Goal: Check status: Check status

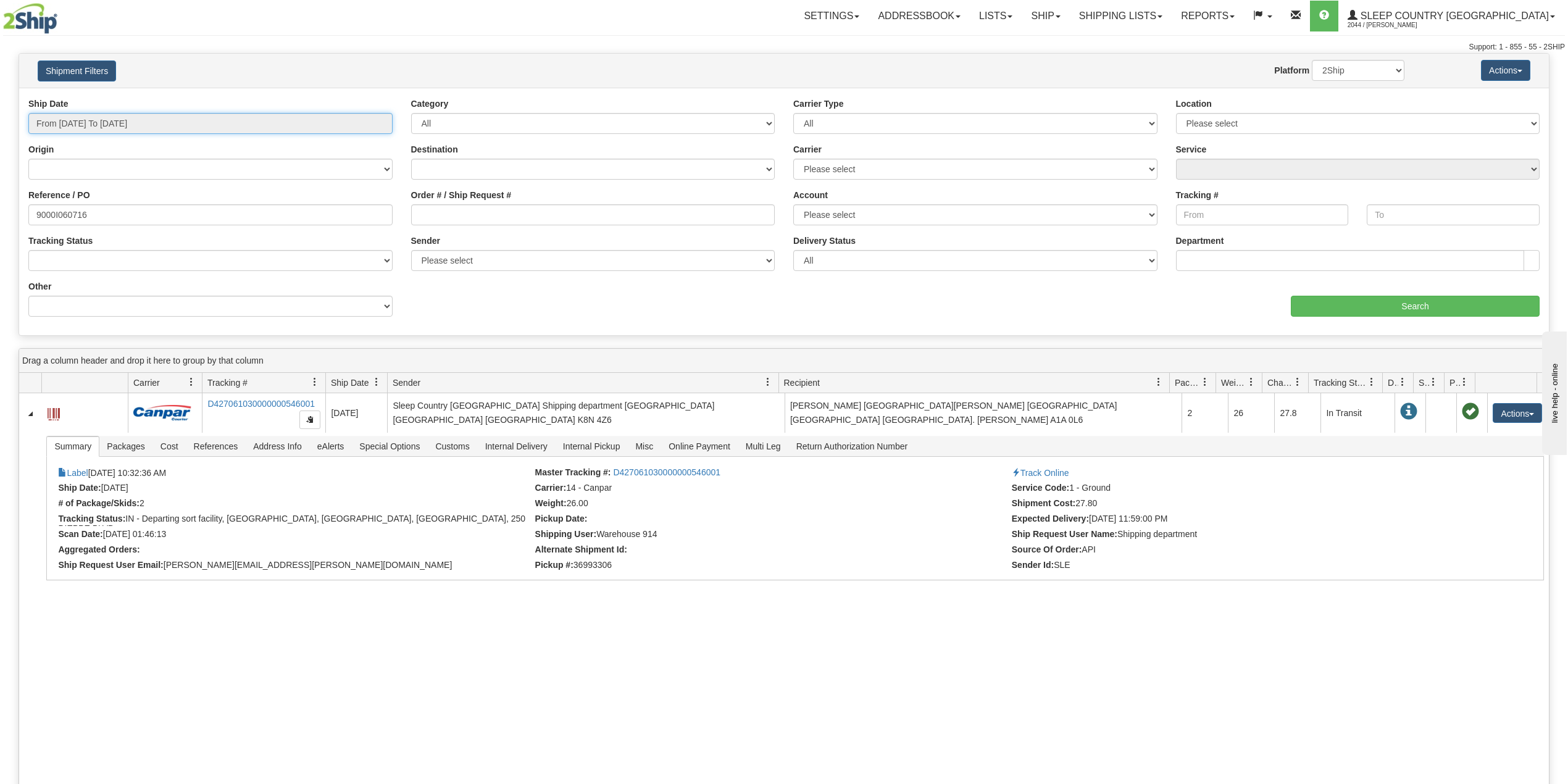
click at [115, 127] on input "From [DATE] To [DATE]" at bounding box center [210, 123] width 364 height 21
drag, startPoint x: 221, startPoint y: 170, endPoint x: 215, endPoint y: 173, distance: 6.7
click at [220, 170] on select "[GEOGRAPHIC_DATA] [GEOGRAPHIC_DATA] [GEOGRAPHIC_DATA] [US_STATE] [GEOGRAPHIC_DA…" at bounding box center [210, 169] width 364 height 21
click at [134, 127] on input "From [DATE] To [DATE]" at bounding box center [210, 123] width 364 height 21
click at [206, 146] on div "Origin [GEOGRAPHIC_DATA] [GEOGRAPHIC_DATA] [GEOGRAPHIC_DATA] [US_STATE] [GEOGRA…" at bounding box center [210, 161] width 364 height 37
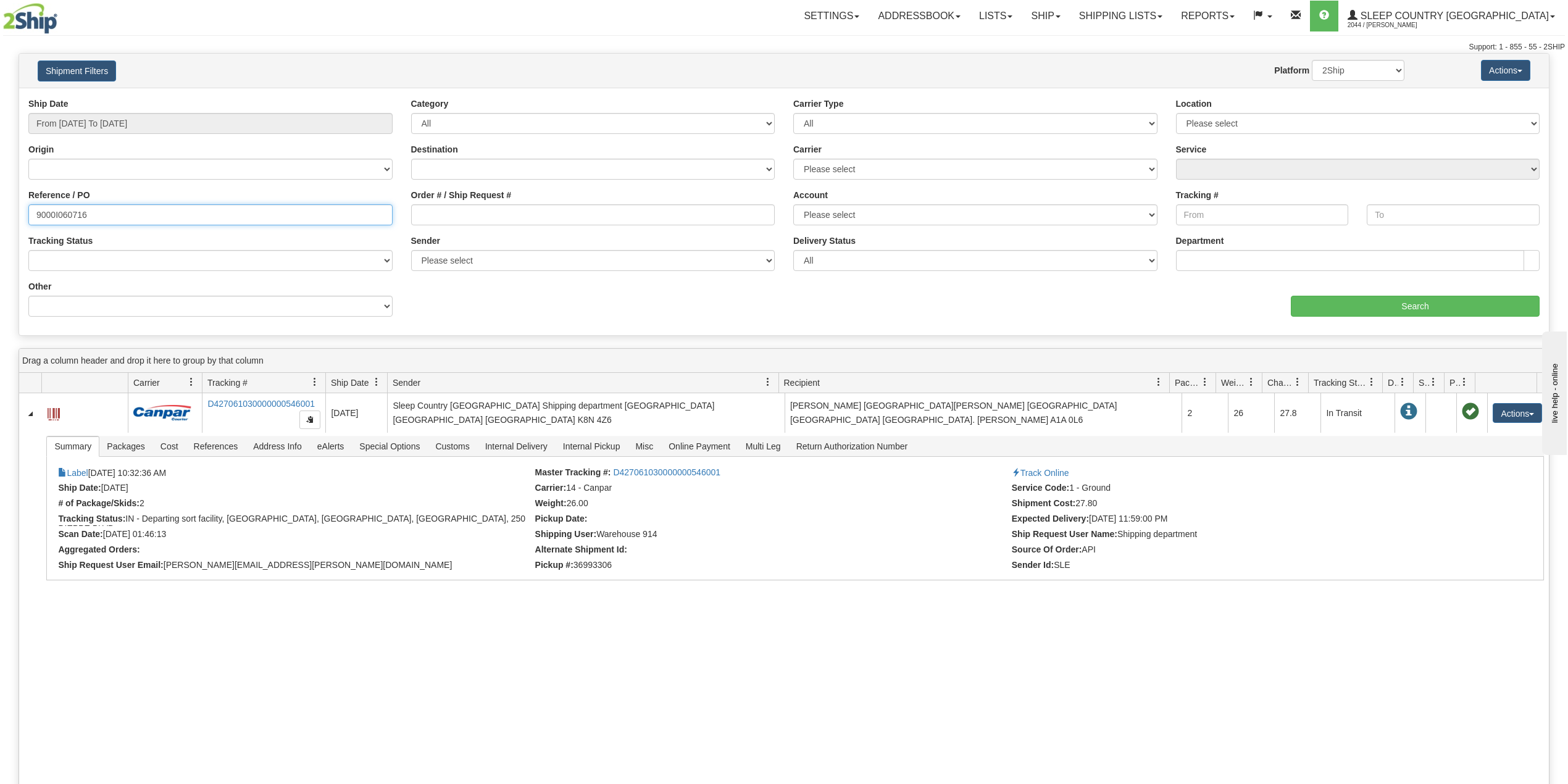
click at [67, 206] on input "9000I060716" at bounding box center [210, 214] width 364 height 21
paste input "41725"
click at [1396, 301] on input "Search" at bounding box center [1416, 306] width 249 height 21
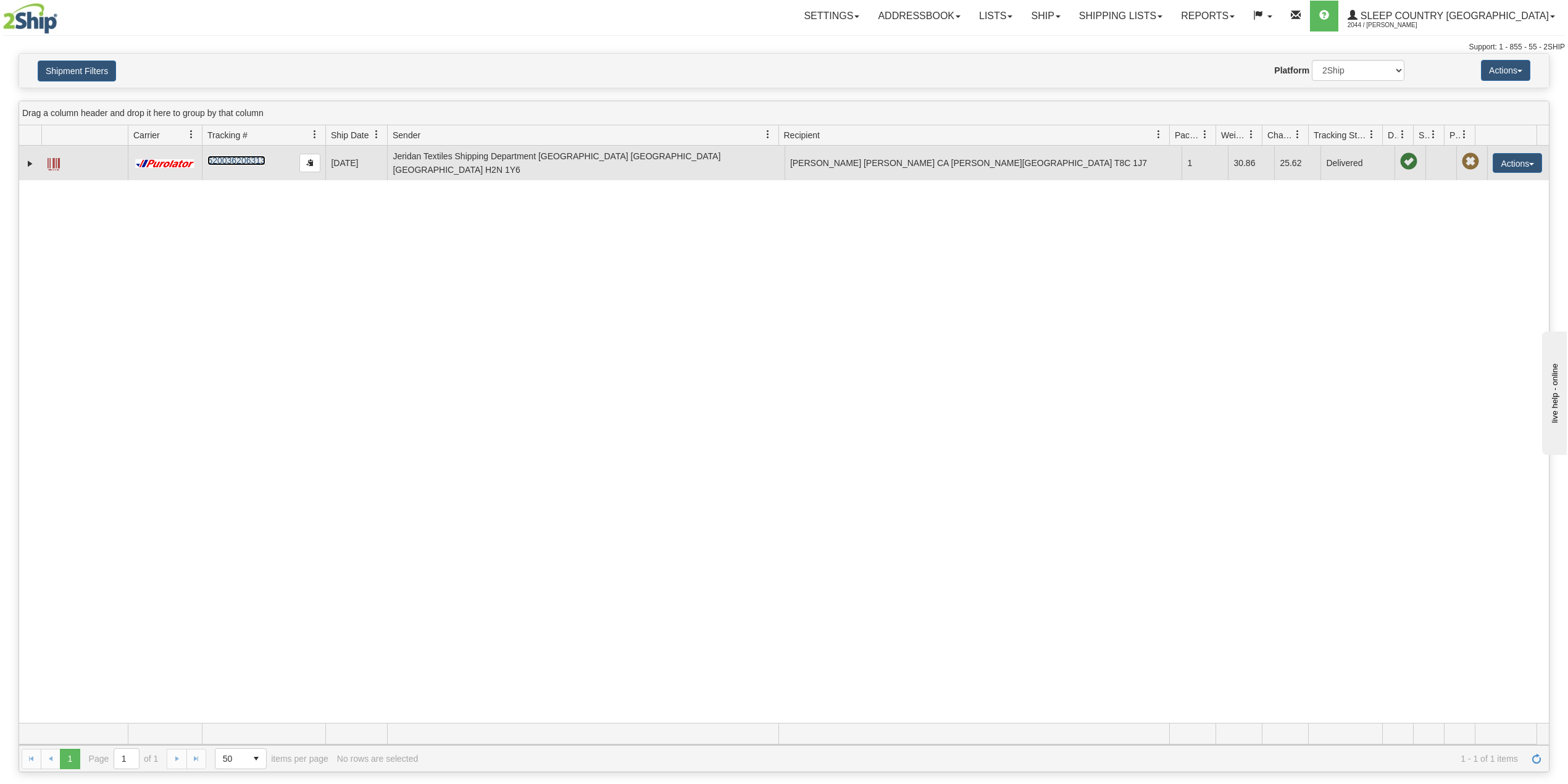
click at [247, 159] on link "520036206313" at bounding box center [236, 160] width 58 height 10
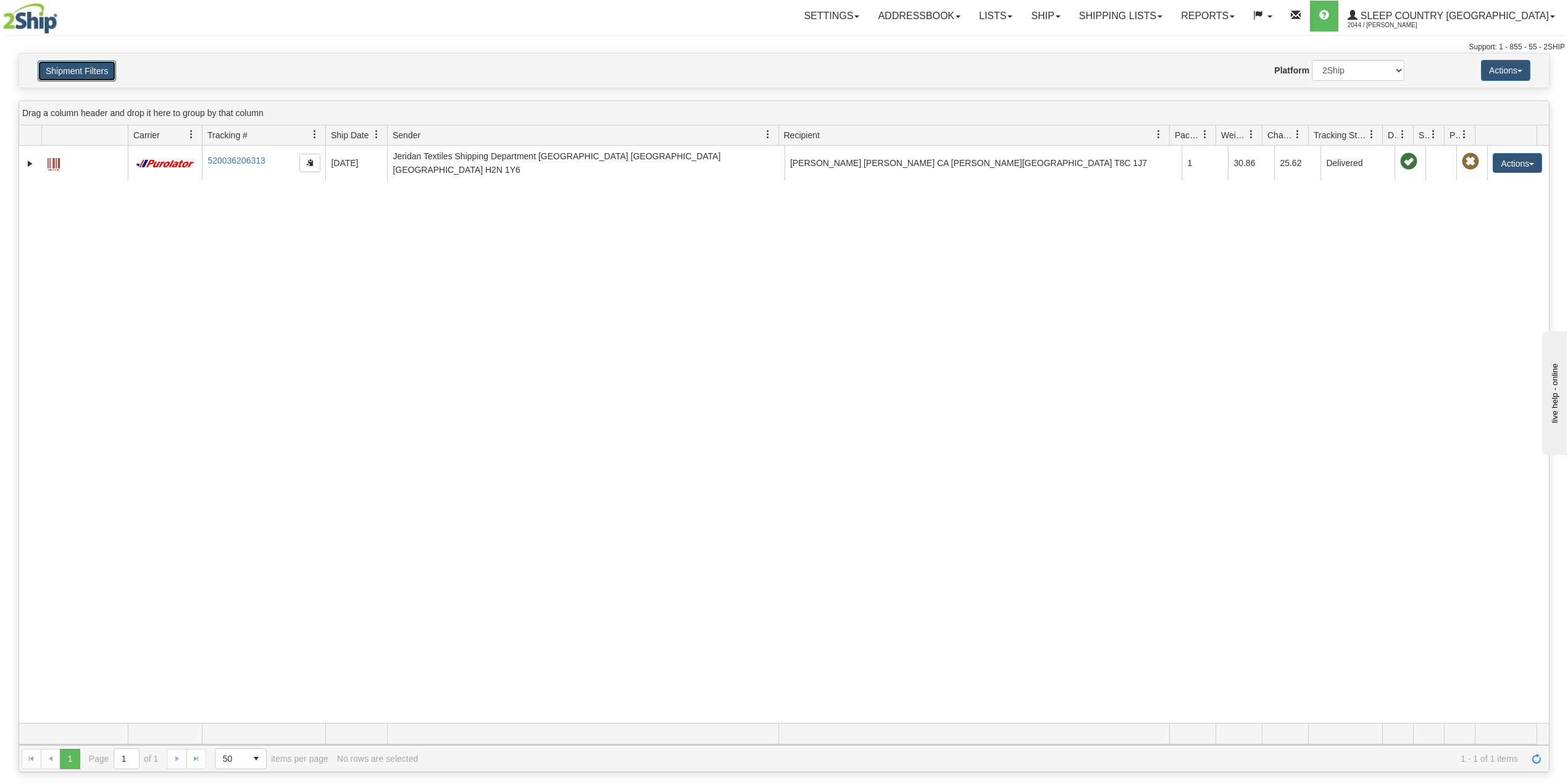
click at [76, 65] on button "Shipment Filters" at bounding box center [76, 70] width 78 height 21
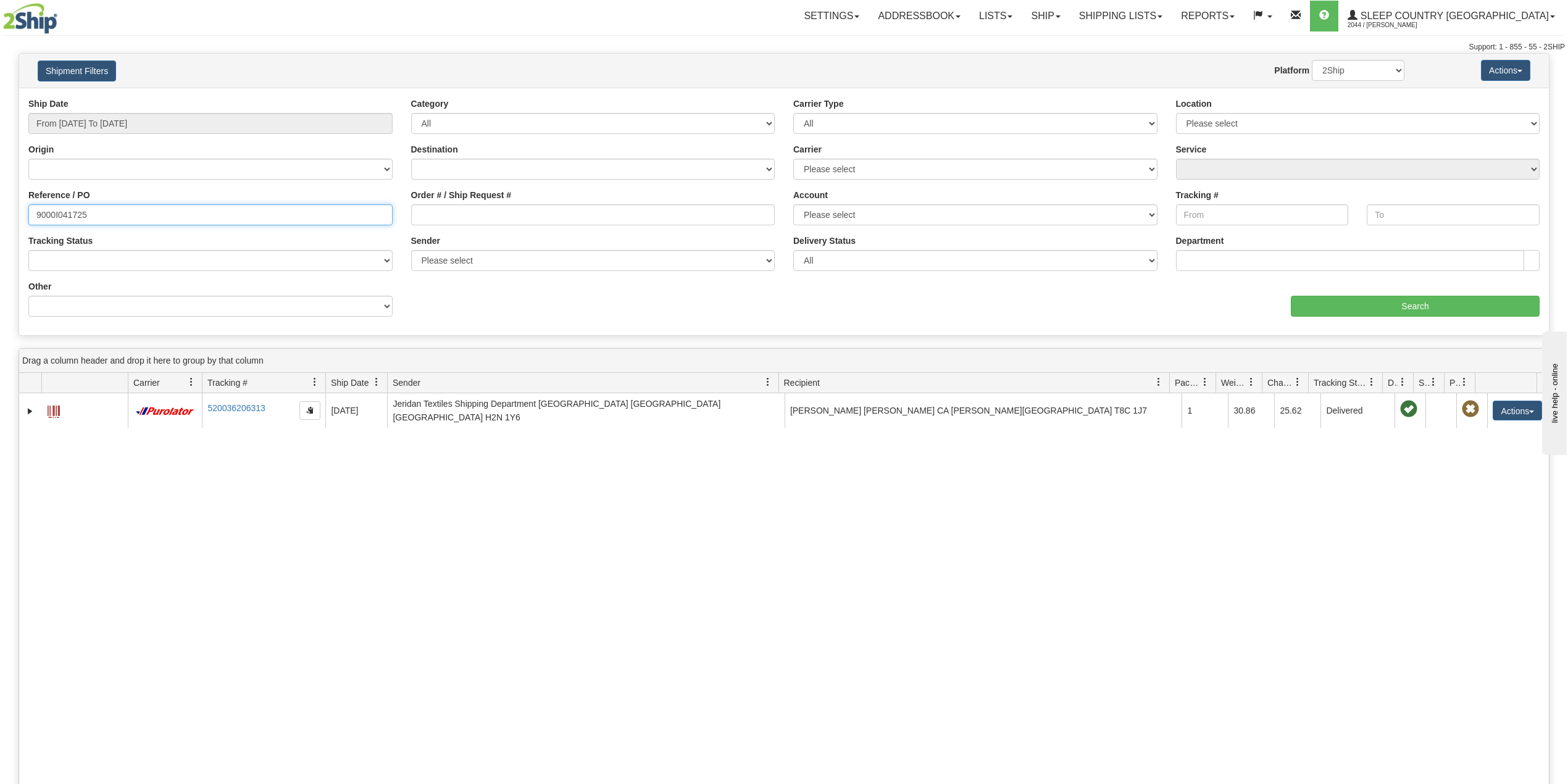
click at [73, 210] on input "9000I041725" at bounding box center [210, 214] width 364 height 21
paste input "7I057013"
type input "9007I057013"
click at [1417, 307] on input "Search" at bounding box center [1416, 306] width 249 height 21
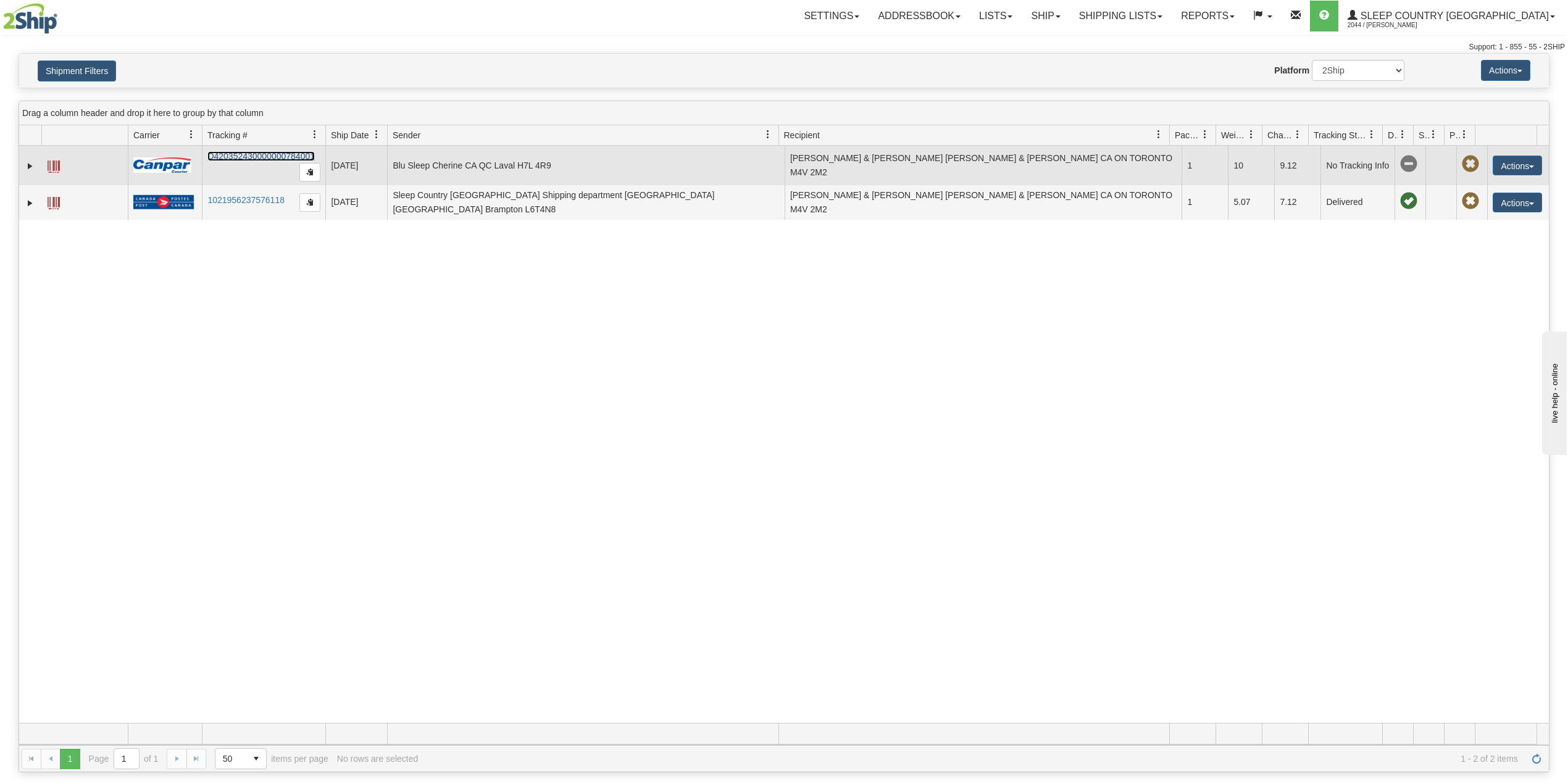
click at [247, 155] on link "D420352430000000784001" at bounding box center [260, 156] width 107 height 10
